Goal: Information Seeking & Learning: Learn about a topic

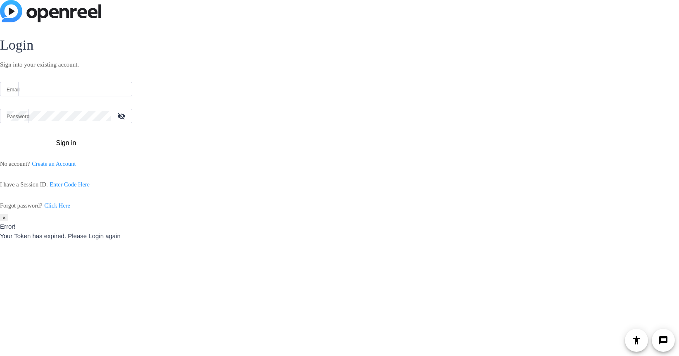
click at [38, 89] on input "Email" at bounding box center [66, 89] width 119 height 10
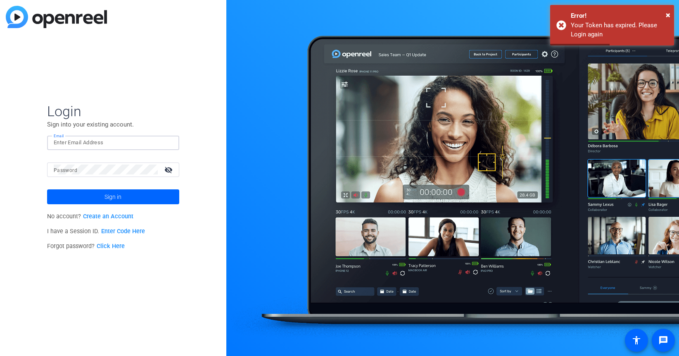
type input "[PERSON_NAME][DOMAIN_NAME][EMAIL_ADDRESS][PERSON_NAME][DOMAIN_NAME]"
click at [71, 169] on mat-label "Password" at bounding box center [66, 170] width 24 height 6
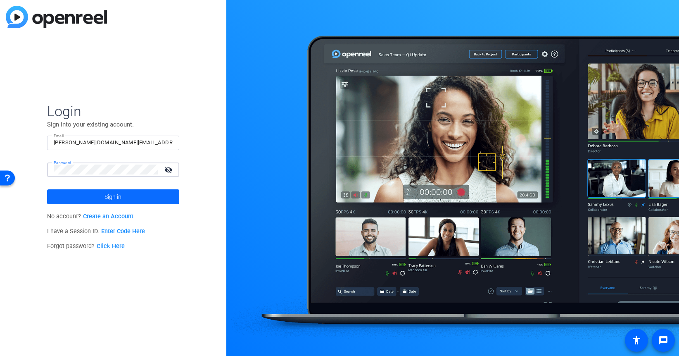
click at [89, 197] on span at bounding box center [113, 197] width 132 height 20
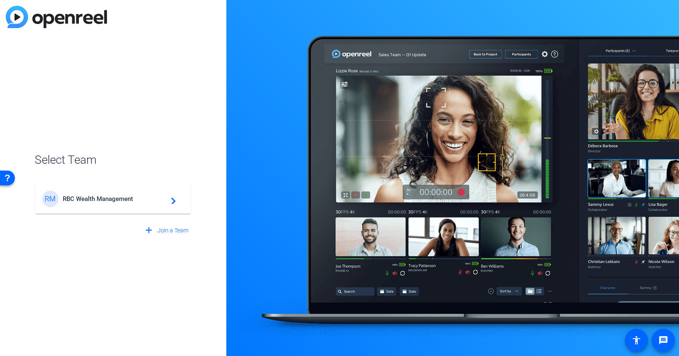
click at [89, 197] on span "RBC Wealth Management" at bounding box center [114, 198] width 103 height 7
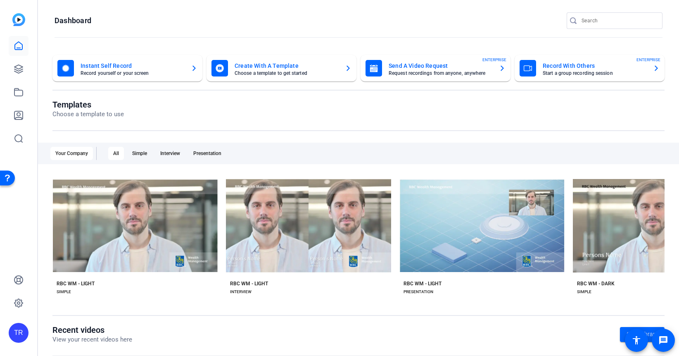
click at [79, 153] on div "Your Company" at bounding box center [71, 153] width 43 height 13
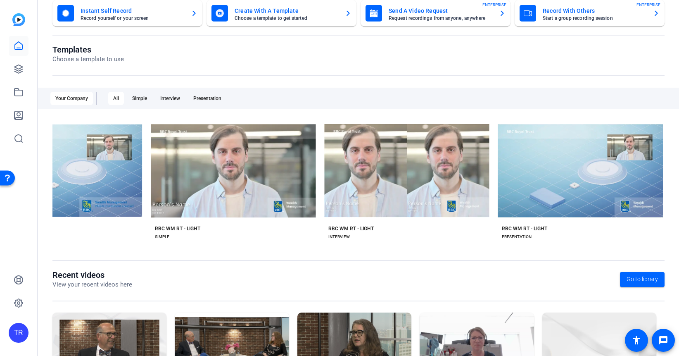
scroll to position [0, 3035]
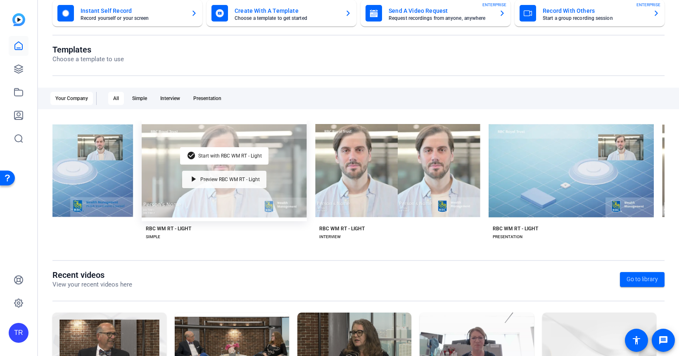
click at [202, 178] on span "Preview RBC WM RT - Light" at bounding box center [230, 179] width 60 height 5
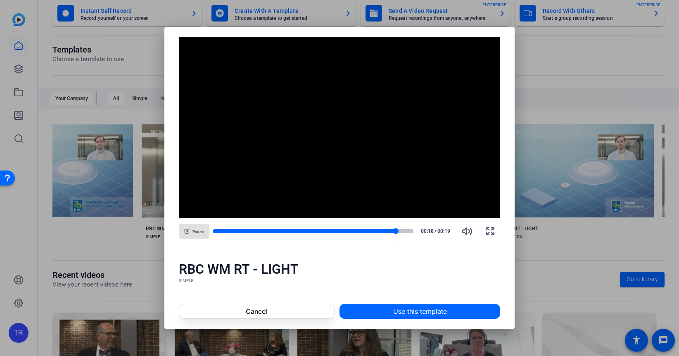
click at [321, 231] on div at bounding box center [304, 231] width 183 height 4
click at [264, 315] on span "Cancel" at bounding box center [256, 311] width 21 height 10
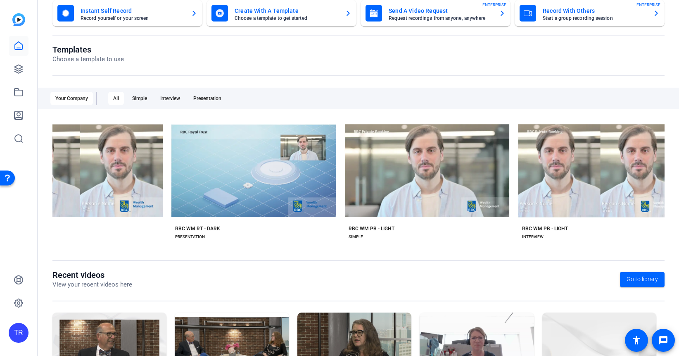
scroll to position [0, 3878]
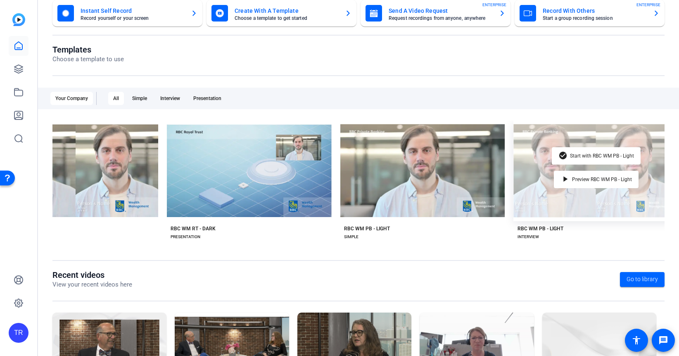
click at [534, 174] on div "check_circle Start with RBC WM PB - Light play_arrow Preview RBC WM PB - Light" at bounding box center [596, 170] width 165 height 101
click at [526, 175] on div "check_circle Start with RBC WM PB - Light play_arrow Preview RBC WM PB - Light" at bounding box center [596, 170] width 165 height 101
click at [568, 176] on mat-icon "play_arrow" at bounding box center [566, 179] width 10 height 10
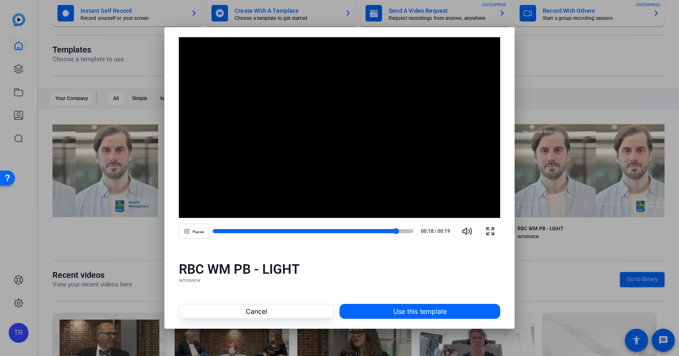
click at [347, 231] on div at bounding box center [304, 231] width 183 height 4
click at [283, 316] on span at bounding box center [256, 311] width 155 height 20
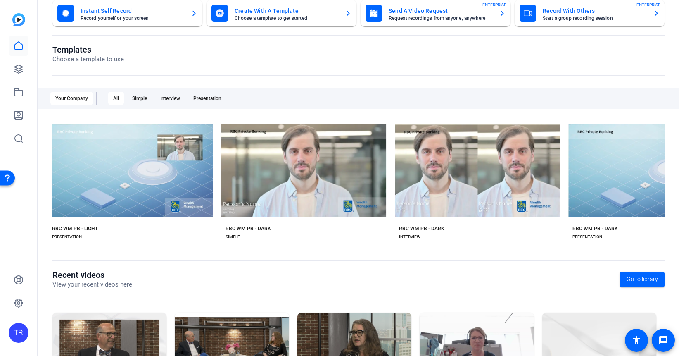
scroll to position [0, 4590]
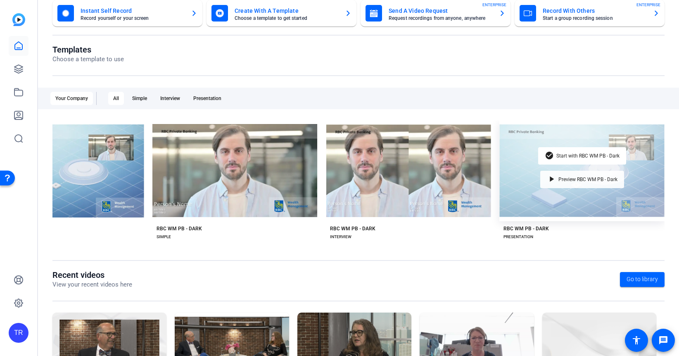
click at [570, 181] on div "play_arrow Preview RBC WM PB - Dark" at bounding box center [582, 179] width 84 height 17
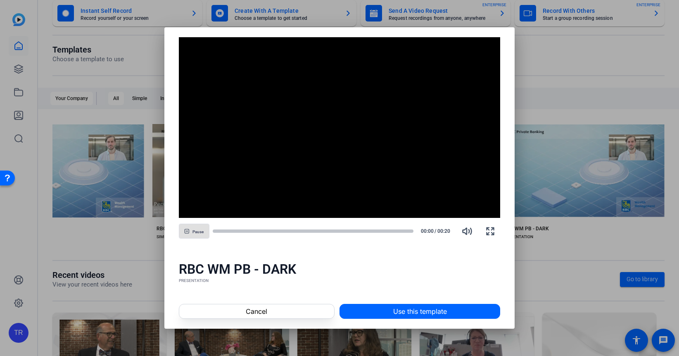
click at [193, 230] on span "Pause" at bounding box center [198, 231] width 11 height 5
click at [189, 231] on icon "button" at bounding box center [188, 231] width 3 height 4
click at [343, 231] on div at bounding box center [313, 231] width 201 height 4
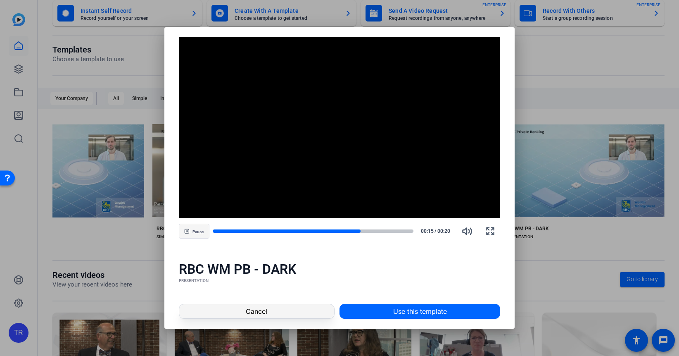
click at [294, 307] on span at bounding box center [256, 311] width 155 height 20
